Goal: Information Seeking & Learning: Learn about a topic

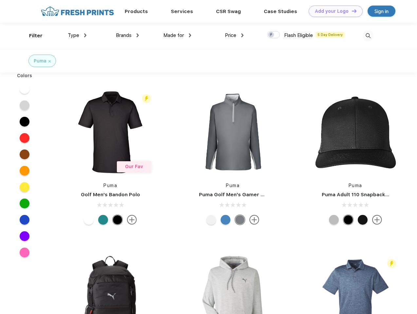
click at [333, 11] on link "Add your Logo Design Tool" at bounding box center [336, 11] width 54 height 11
click at [0, 0] on div "Design Tool" at bounding box center [0, 0] width 0 height 0
click at [351, 11] on link "Add your Logo Design Tool" at bounding box center [336, 11] width 54 height 11
click at [31, 36] on div "Filter" at bounding box center [35, 36] width 13 height 8
click at [77, 35] on span "Type" at bounding box center [73, 35] width 11 height 6
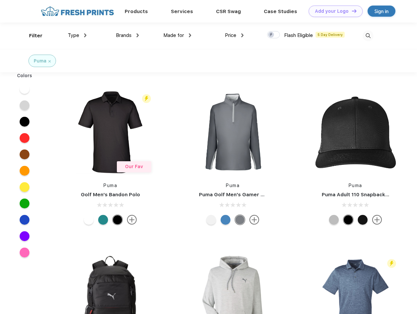
click at [127, 35] on span "Brands" at bounding box center [124, 35] width 16 height 6
click at [177, 35] on span "Made for" at bounding box center [173, 35] width 21 height 6
click at [234, 35] on span "Price" at bounding box center [230, 35] width 11 height 6
click at [274, 35] on div at bounding box center [273, 34] width 13 height 7
click at [271, 35] on input "checkbox" at bounding box center [269, 33] width 4 height 4
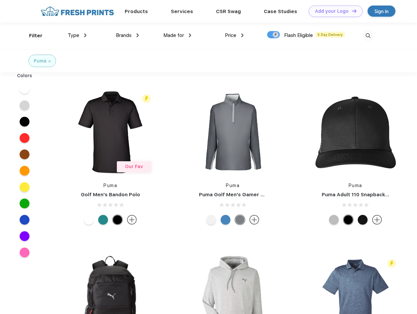
click at [368, 36] on img at bounding box center [368, 35] width 11 height 11
